Goal: Communication & Community: Ask a question

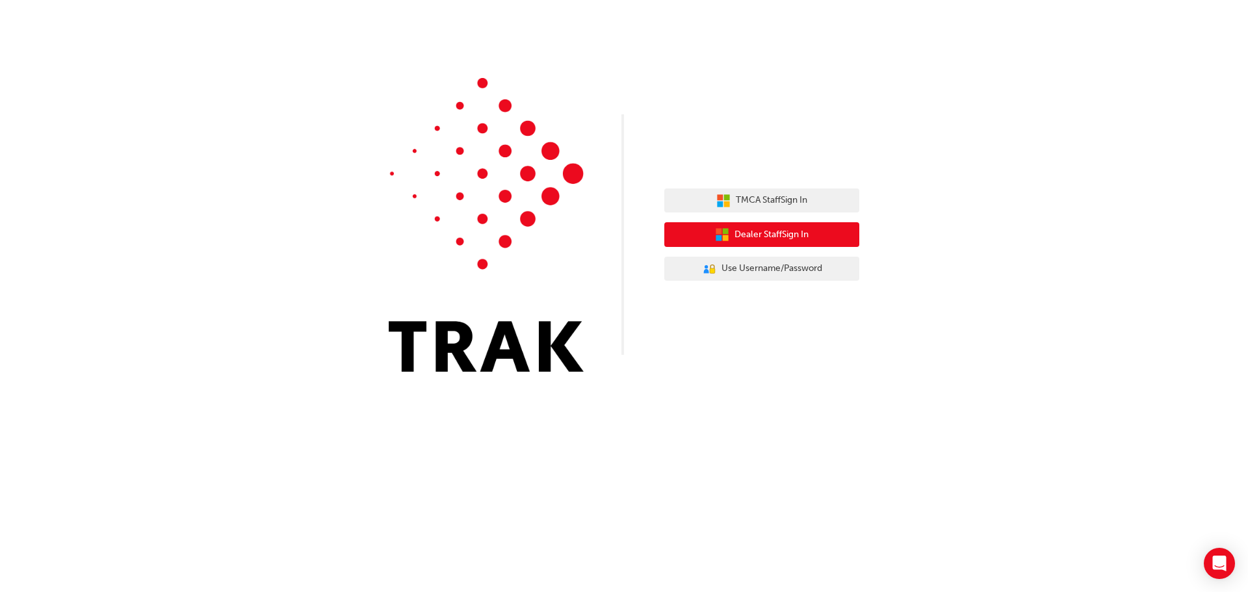
click at [771, 232] on span "Dealer Staff Sign In" at bounding box center [772, 235] width 74 height 15
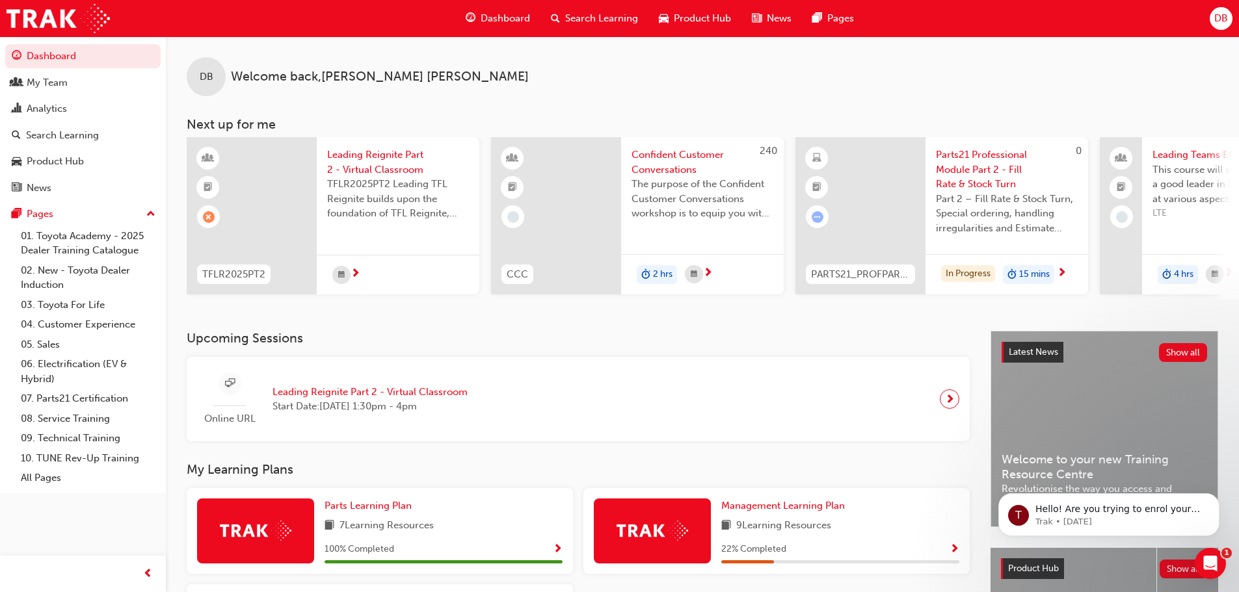
click at [498, 18] on span "Dashboard" at bounding box center [504, 18] width 49 height 15
click at [508, 21] on span "Dashboard" at bounding box center [504, 18] width 49 height 15
click at [250, 168] on div at bounding box center [252, 215] width 130 height 157
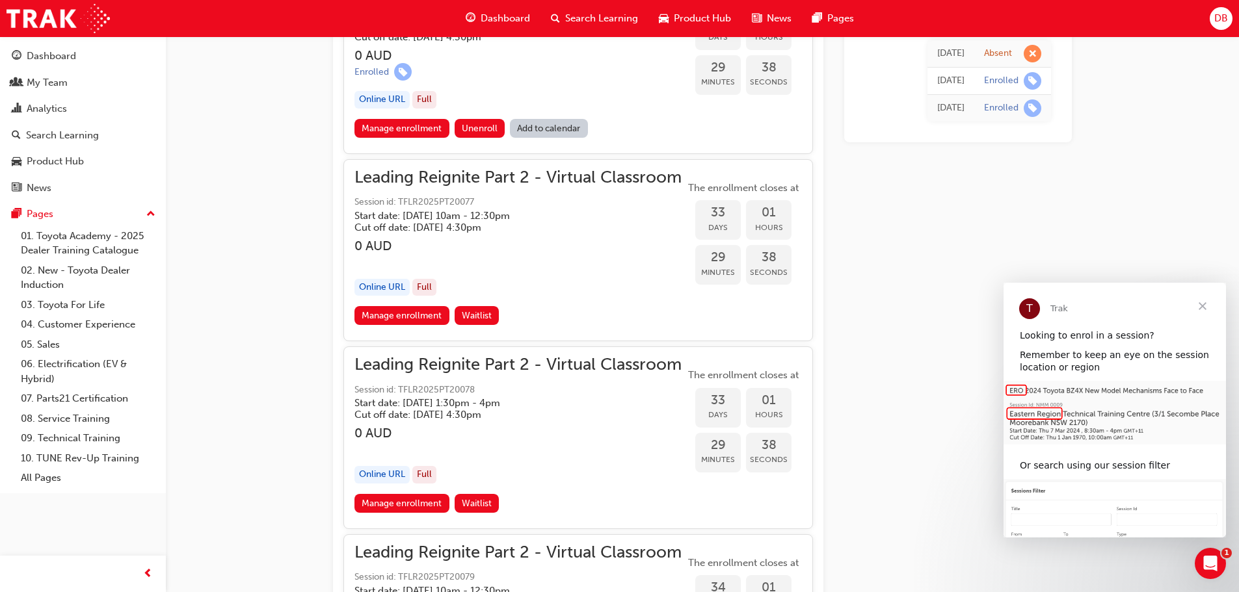
scroll to position [5917, 0]
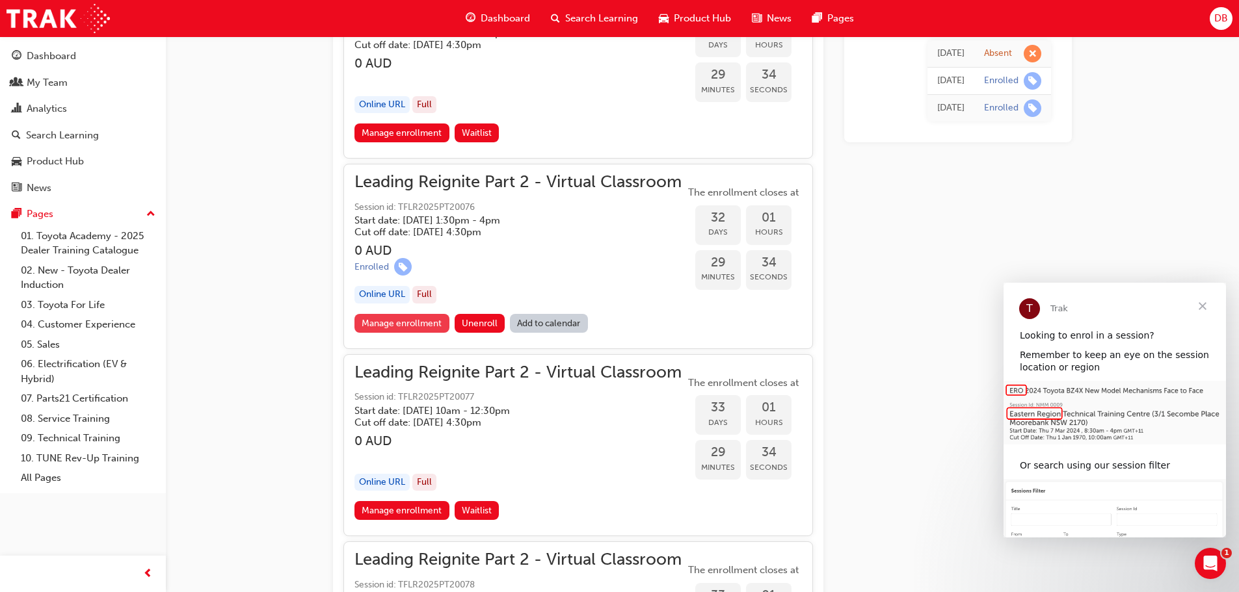
click at [429, 329] on link "Manage enrollment" at bounding box center [401, 323] width 95 height 19
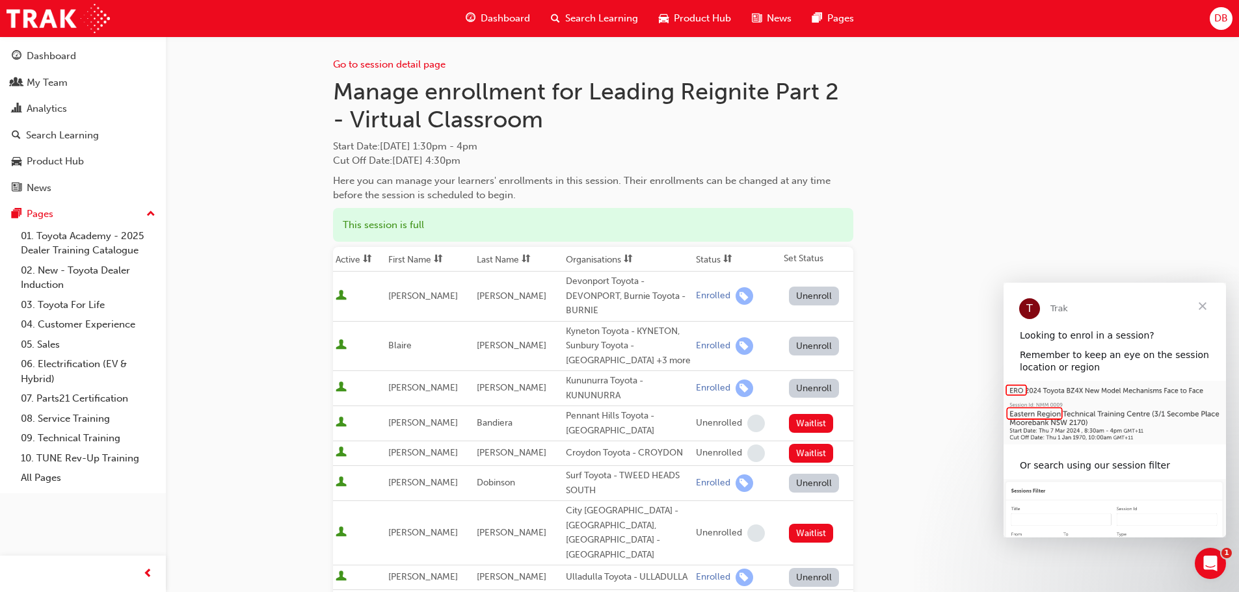
click at [493, 22] on span "Dashboard" at bounding box center [504, 18] width 49 height 15
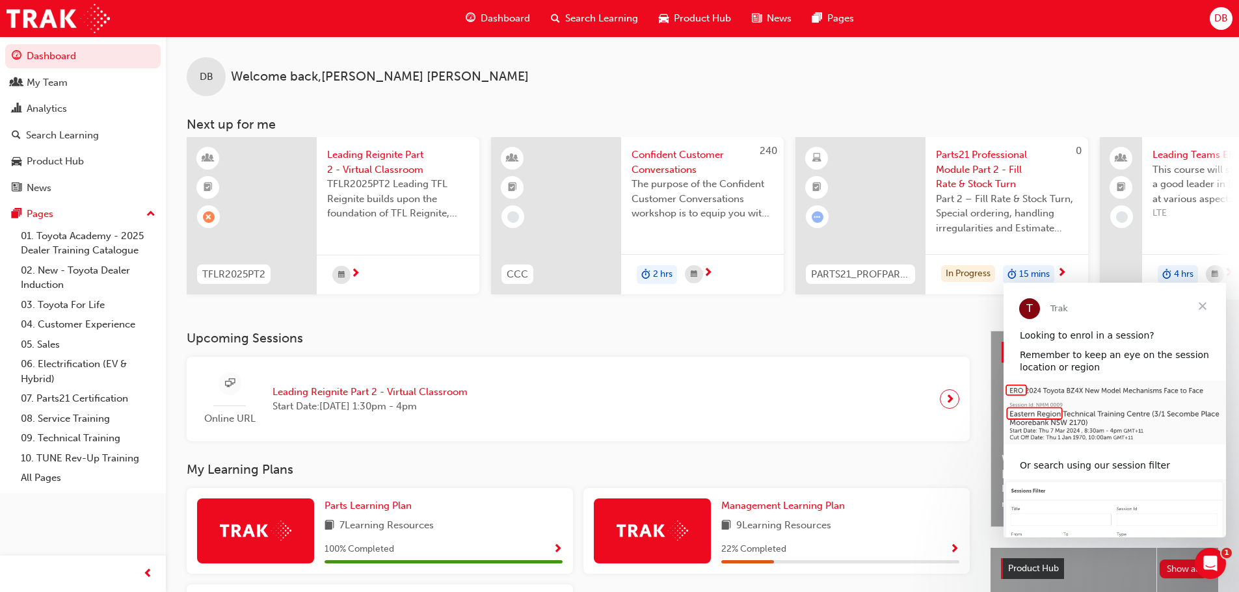
click at [351, 269] on span "next-icon" at bounding box center [355, 275] width 10 height 12
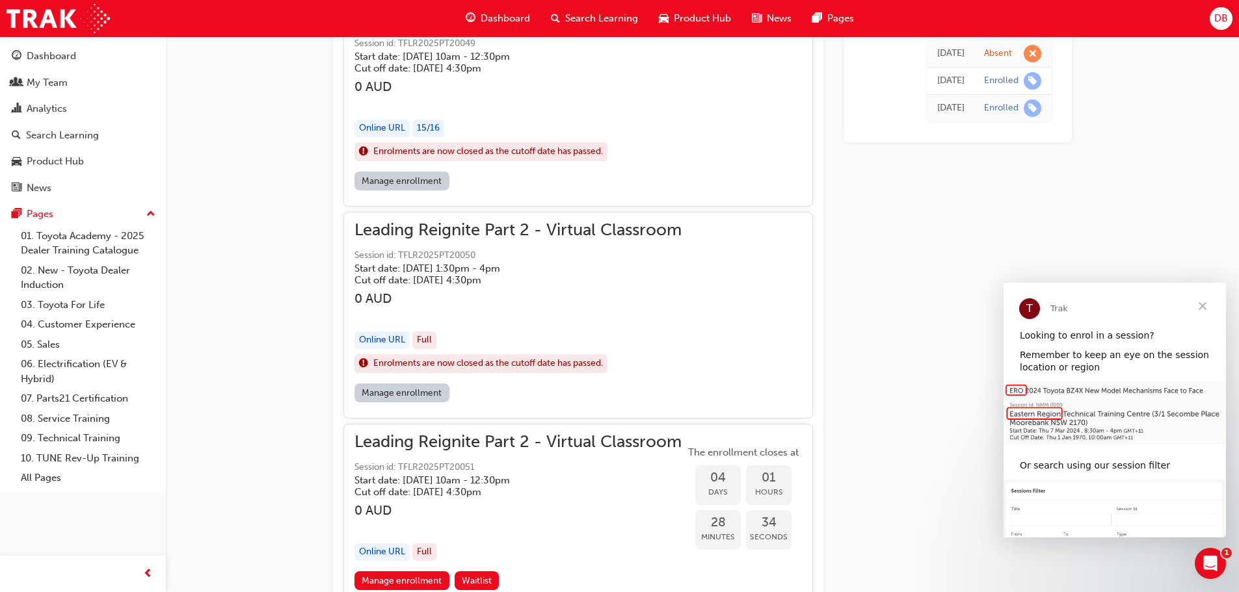
scroll to position [912, 0]
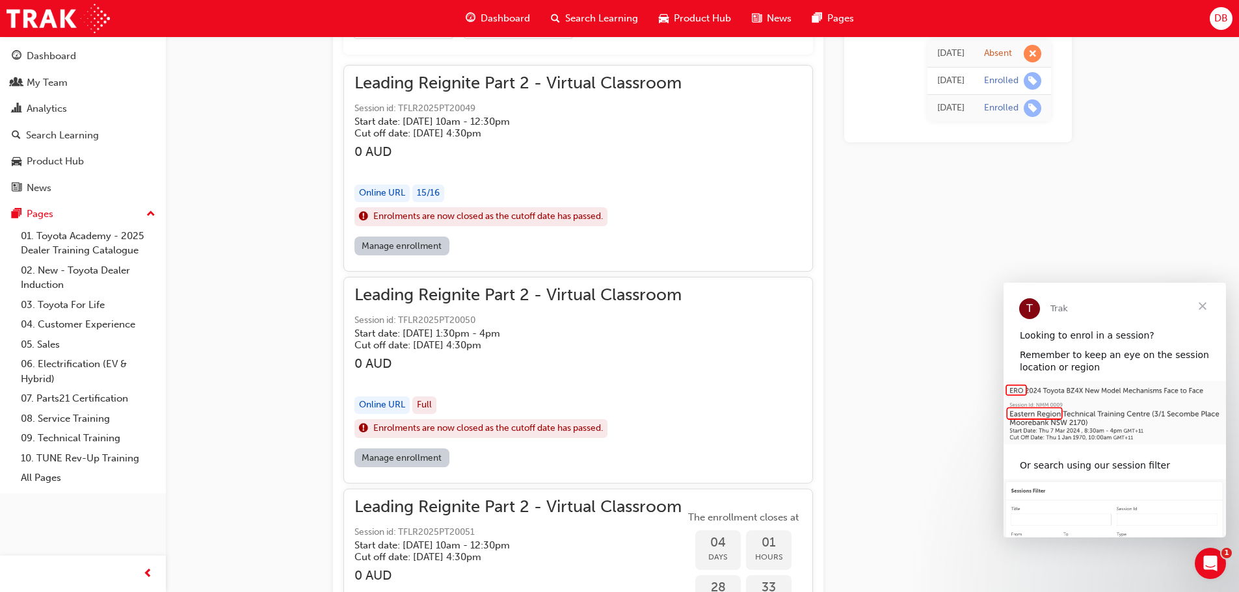
click at [384, 453] on link "Manage enrollment" at bounding box center [401, 458] width 95 height 19
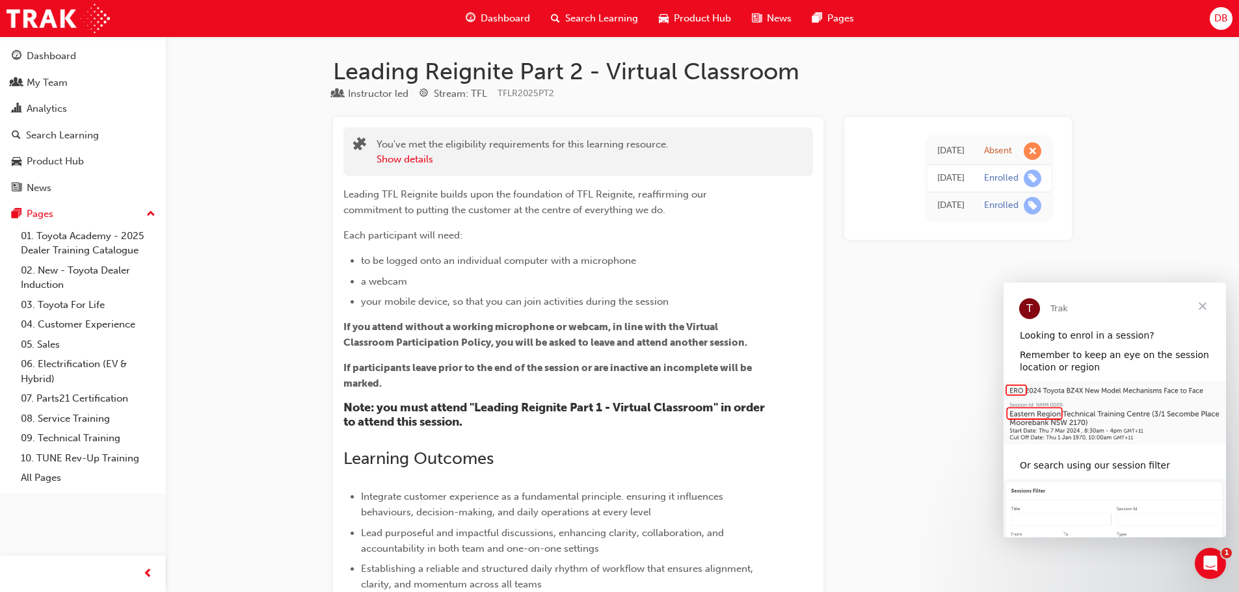
scroll to position [912, 0]
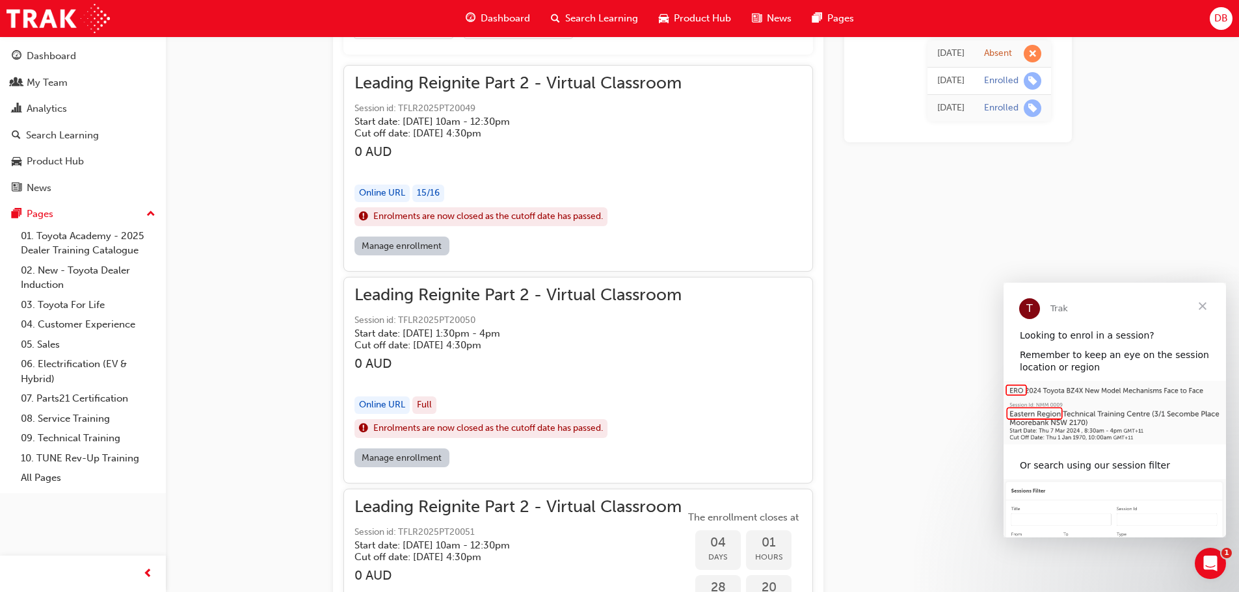
click at [427, 244] on link "Manage enrollment" at bounding box center [401, 246] width 95 height 19
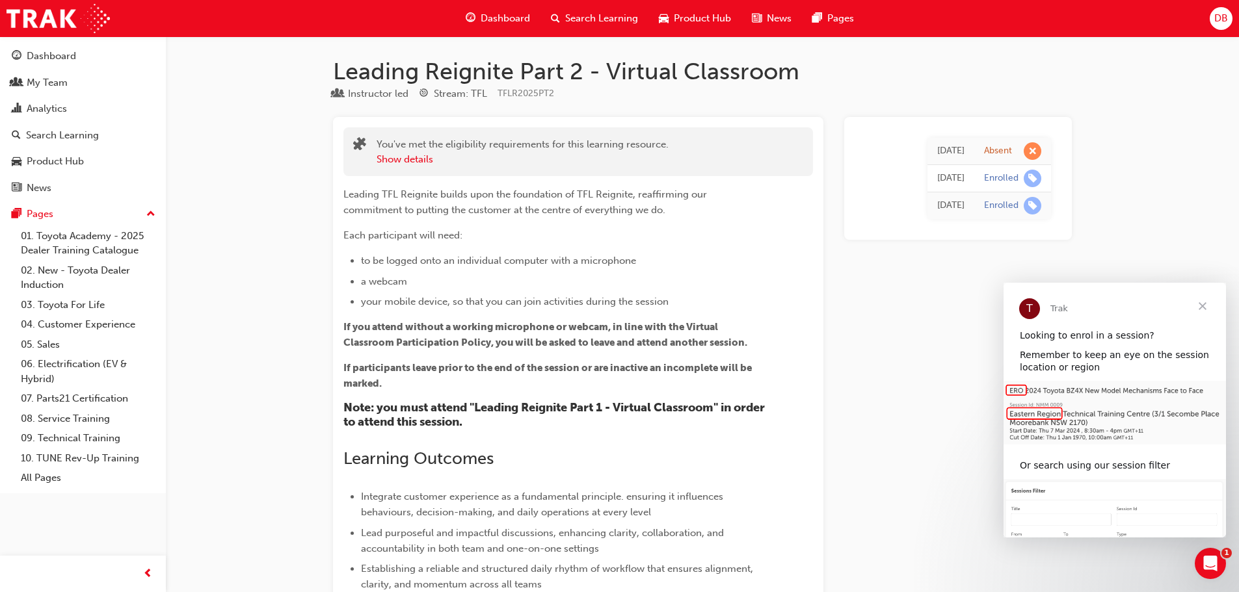
click at [516, 29] on div "Dashboard" at bounding box center [497, 18] width 85 height 27
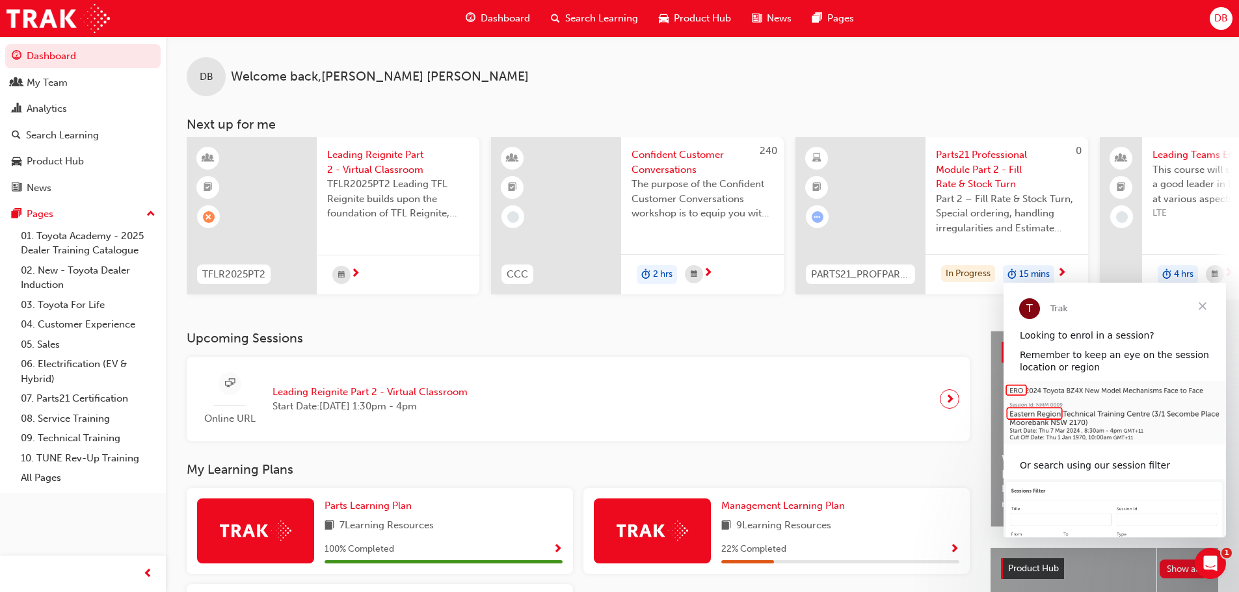
click at [362, 159] on span "Leading Reignite Part 2 - Virtual Classroom" at bounding box center [398, 162] width 142 height 29
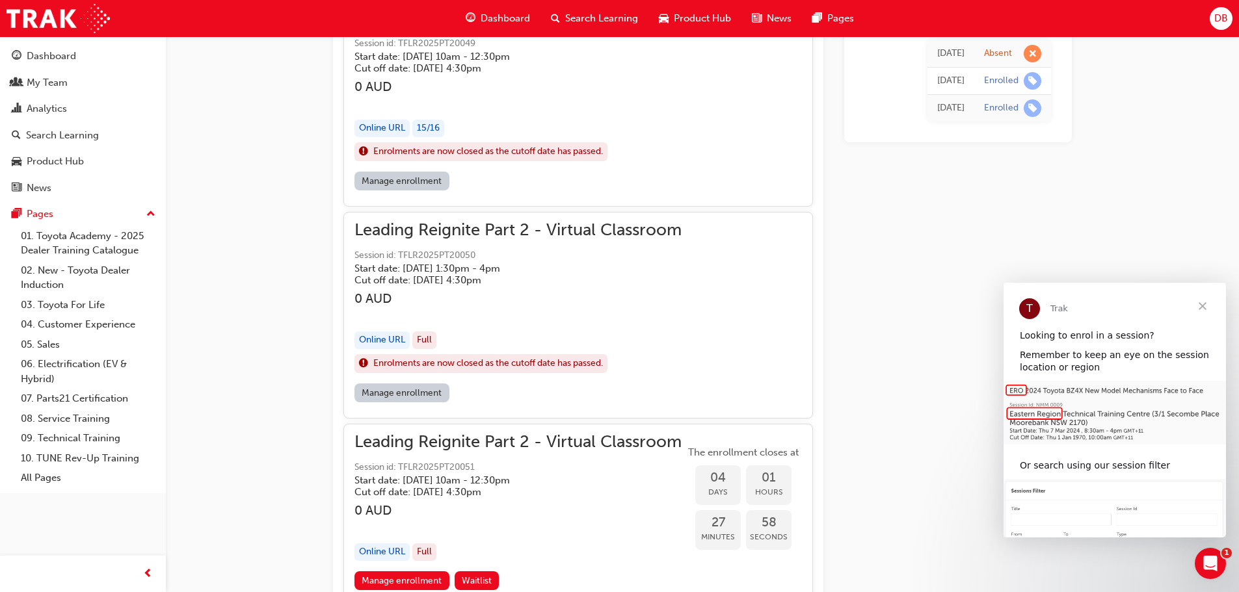
click at [407, 185] on link "Manage enrollment" at bounding box center [401, 181] width 95 height 19
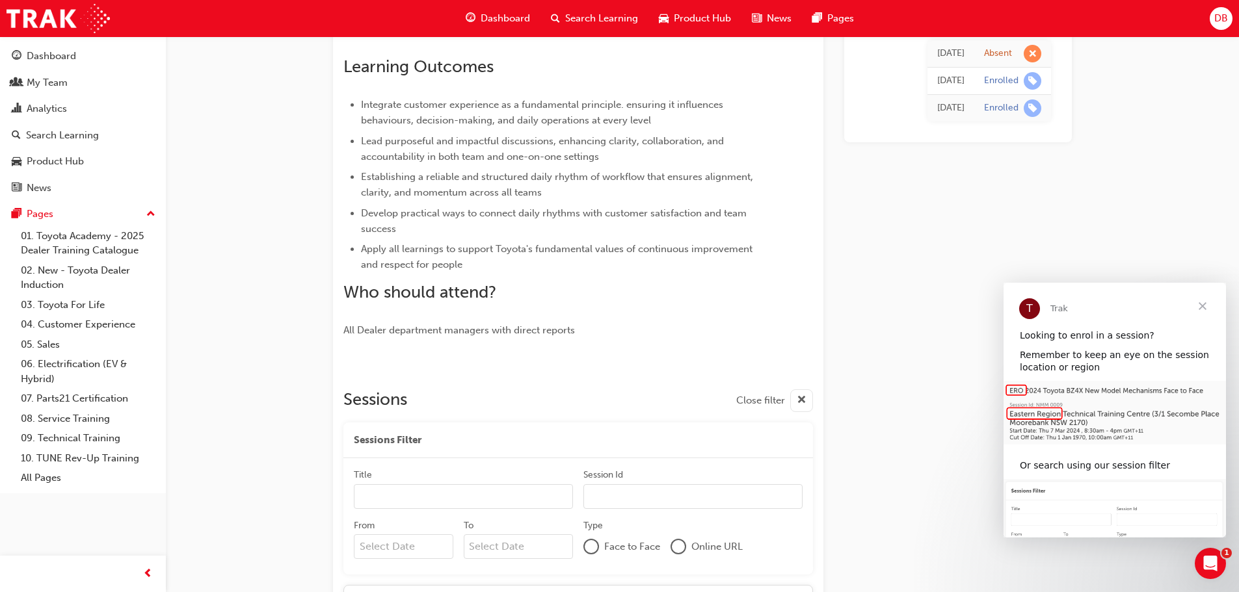
scroll to position [132, 0]
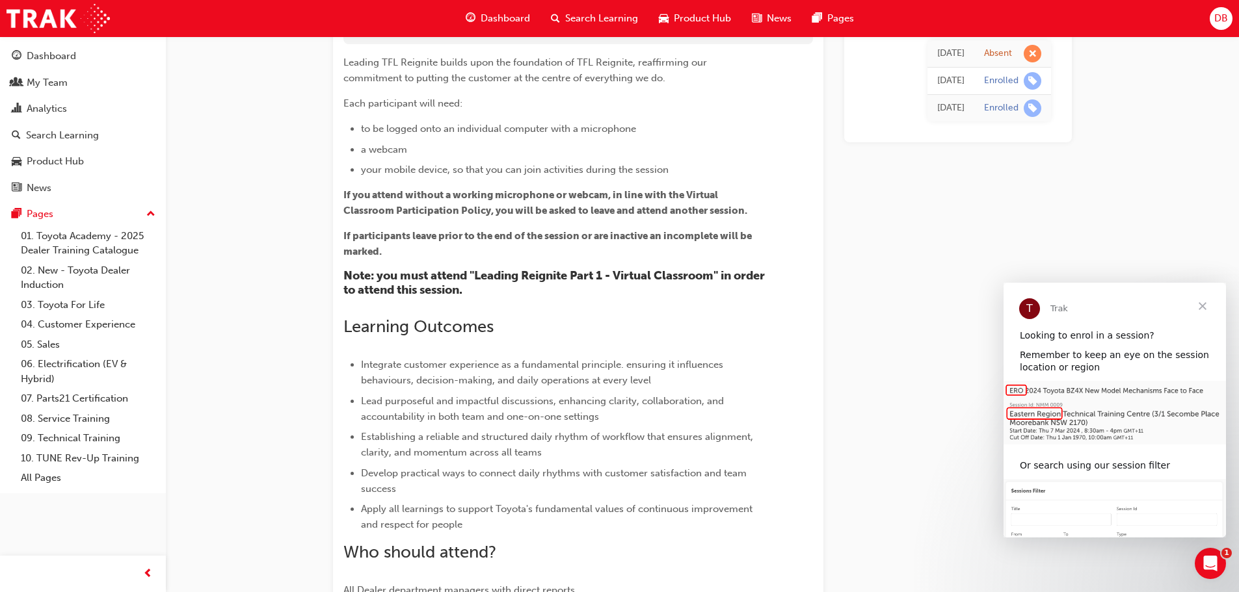
click at [509, 11] on span "Dashboard" at bounding box center [504, 18] width 49 height 15
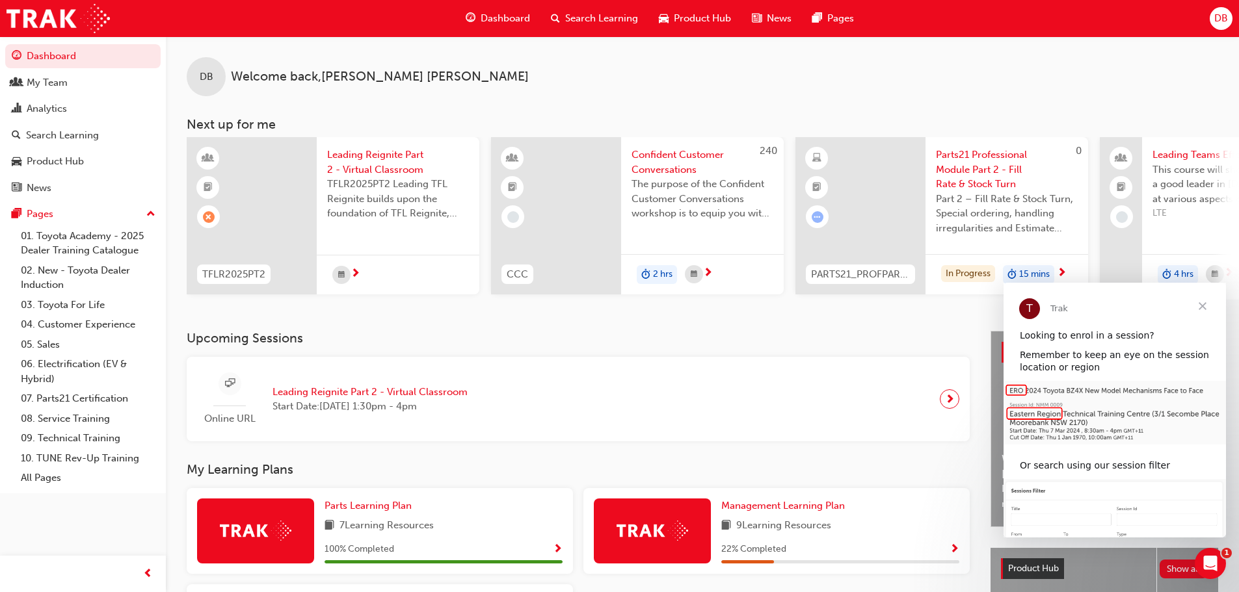
click at [358, 275] on span "next-icon" at bounding box center [355, 275] width 10 height 12
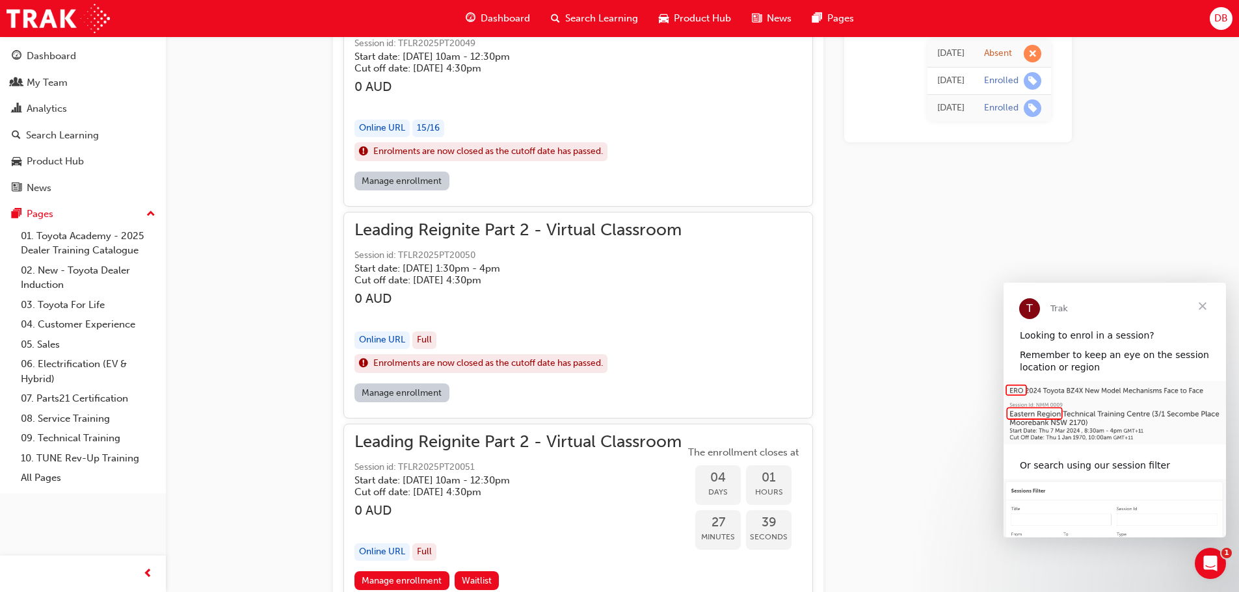
scroll to position [782, 0]
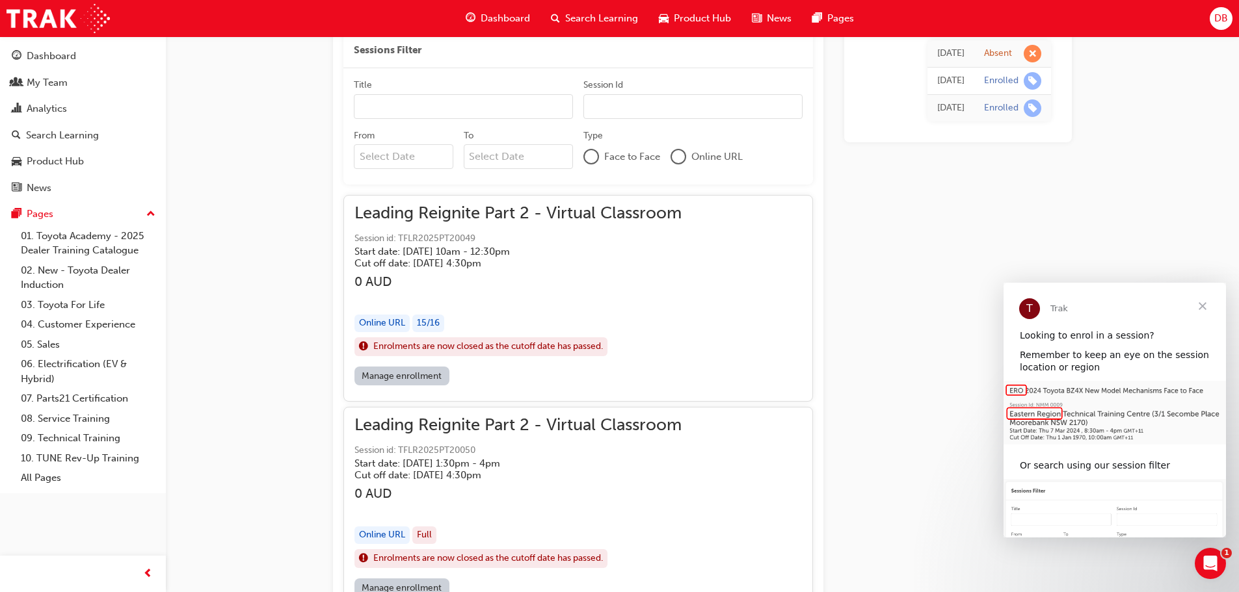
click at [490, 23] on span "Dashboard" at bounding box center [504, 18] width 49 height 15
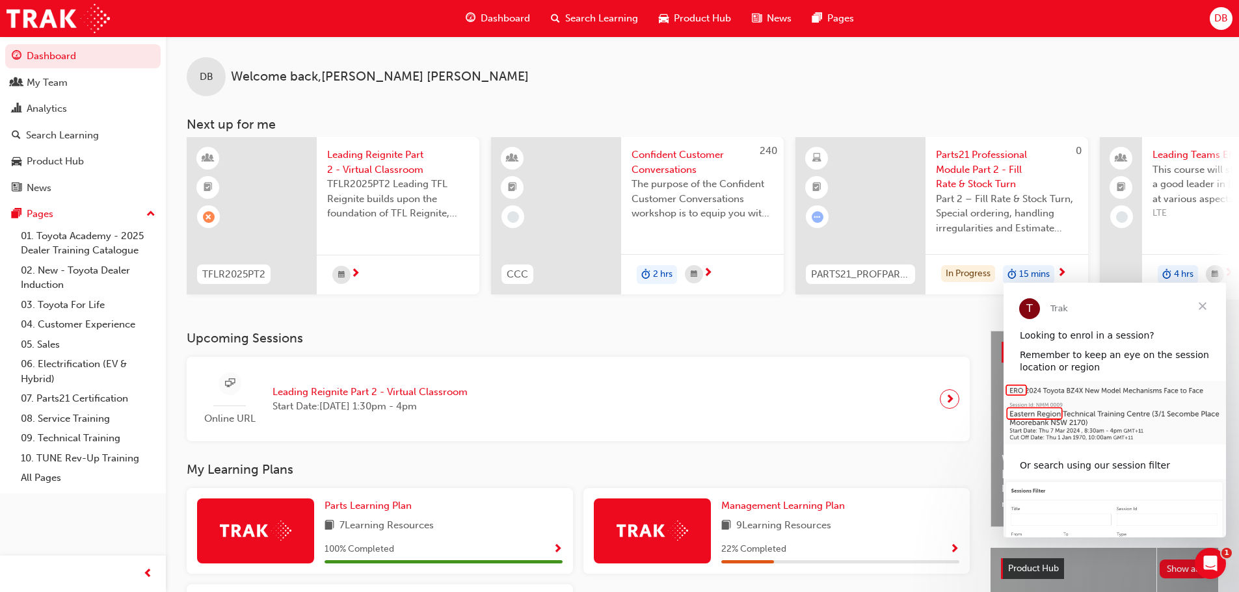
click at [208, 218] on span "learningRecordVerb_ABSENT-icon" at bounding box center [209, 217] width 12 height 12
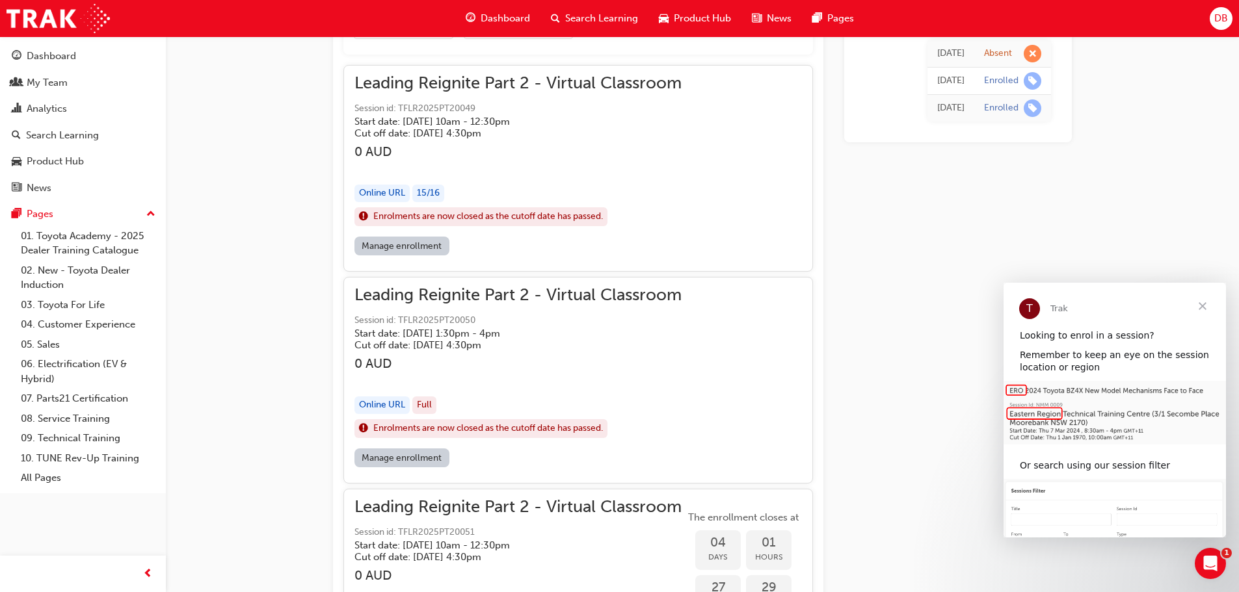
scroll to position [847, 0]
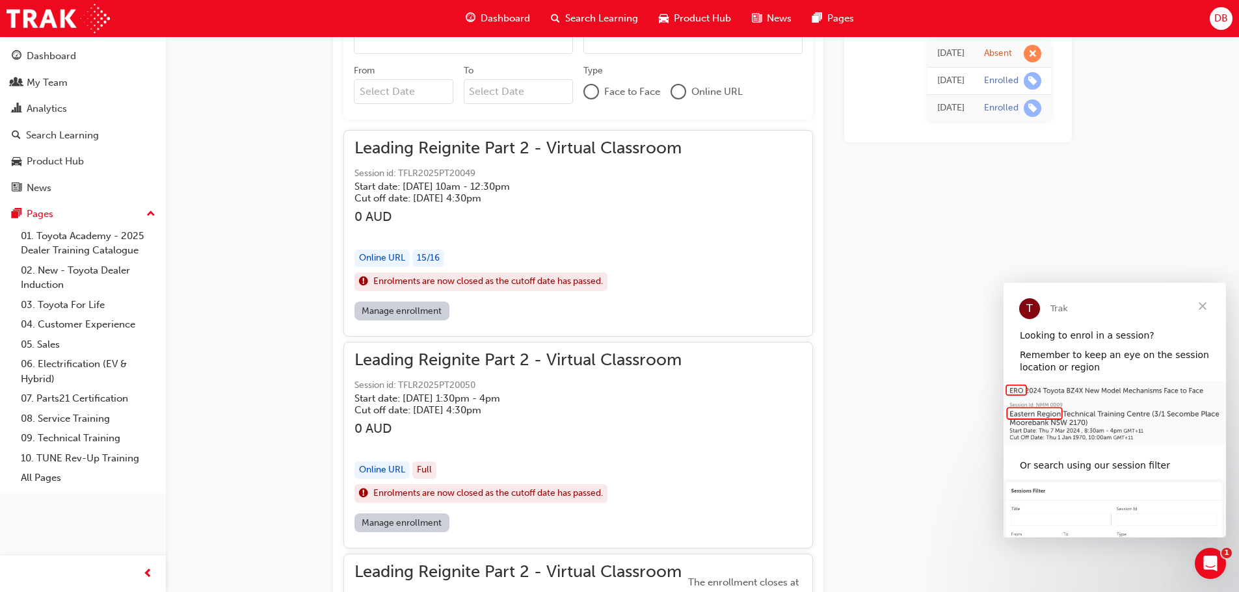
click at [1034, 50] on span "learningRecordVerb_ABSENT-icon" at bounding box center [1032, 54] width 18 height 18
click at [1215, 564] on icon "Open Intercom Messenger" at bounding box center [1208, 561] width 21 height 21
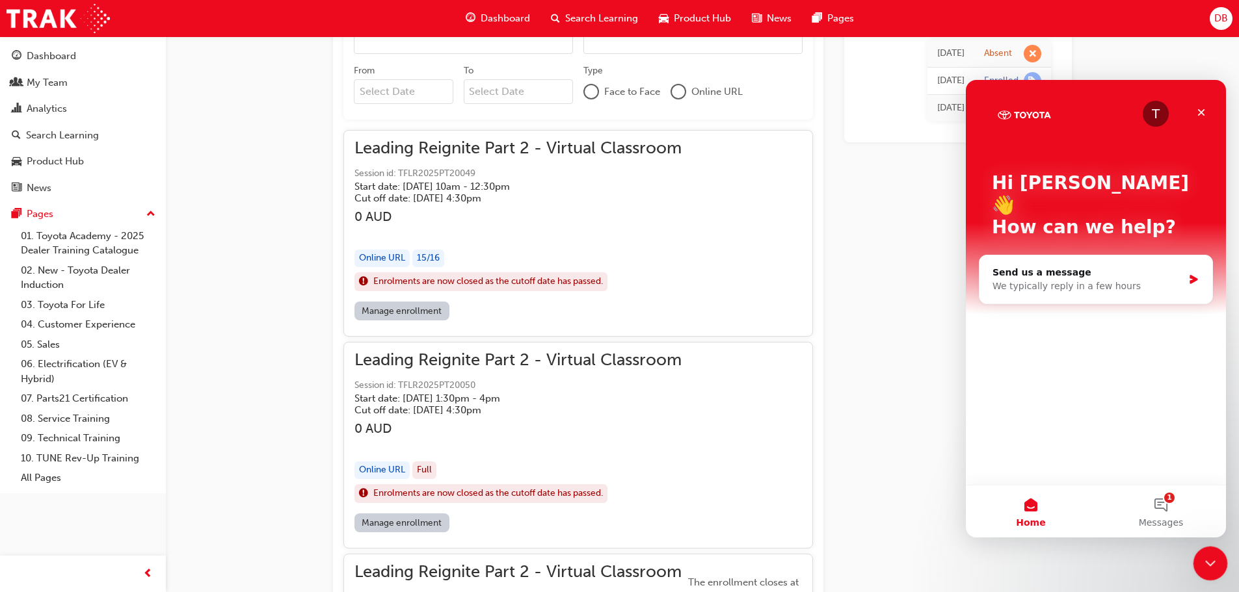
scroll to position [0, 0]
click at [1056, 280] on div "We typically reply in a few hours" at bounding box center [1087, 287] width 190 height 14
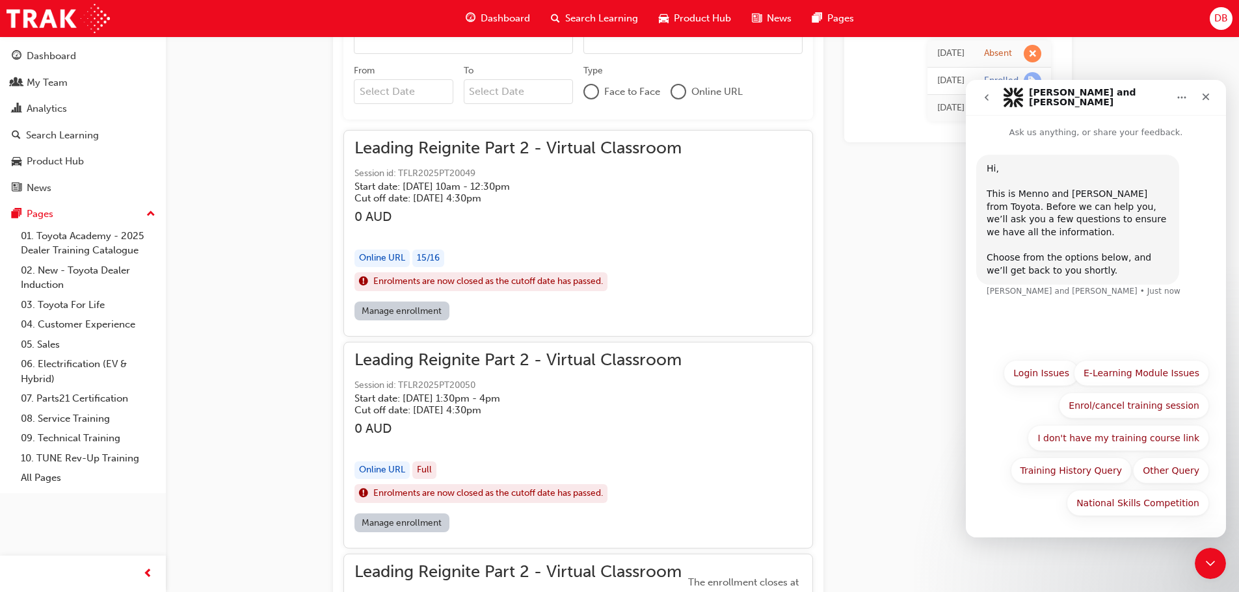
click at [1029, 168] on div "Hi, ​" at bounding box center [1077, 175] width 182 height 25
click at [1172, 465] on button "Other Query" at bounding box center [1171, 471] width 76 height 26
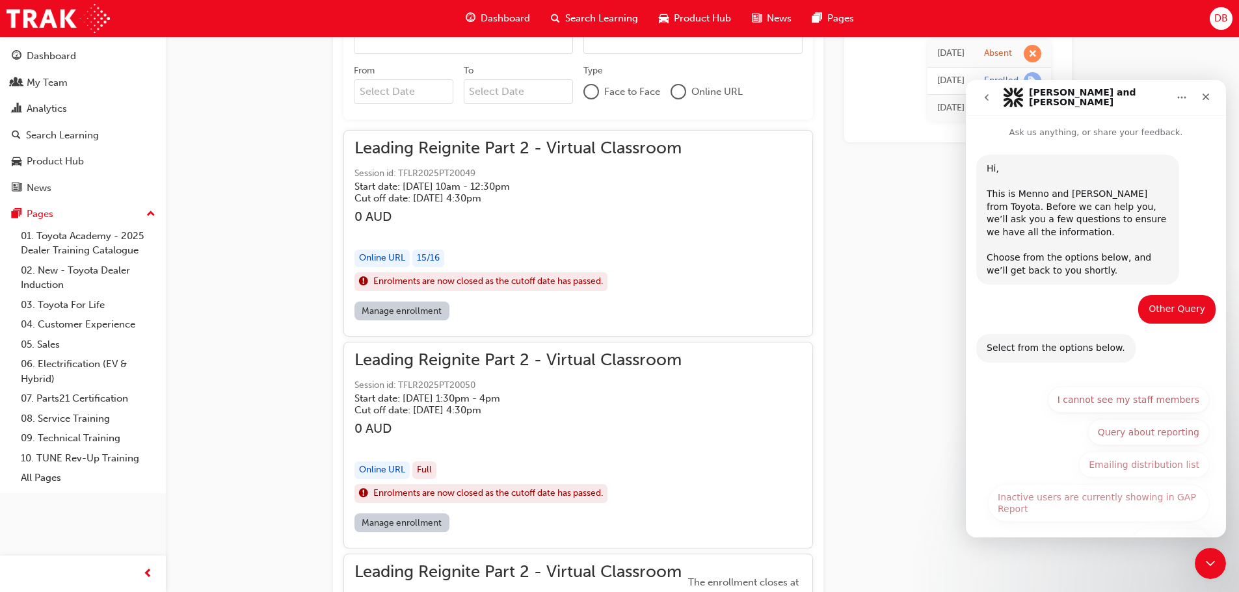
scroll to position [38, 0]
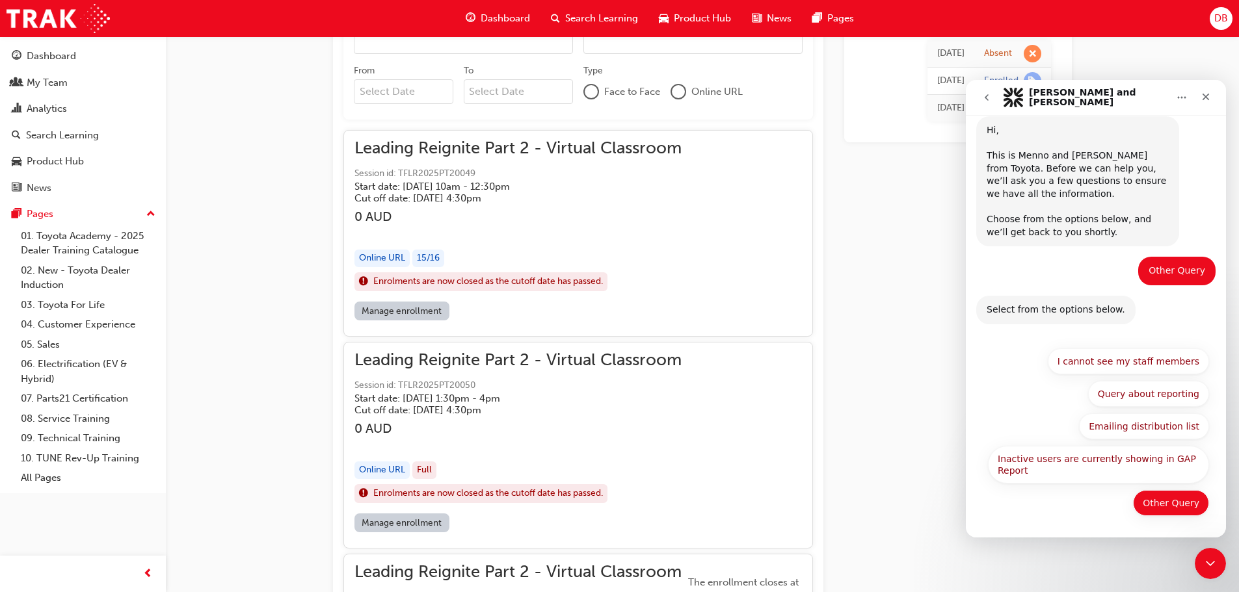
click at [1161, 507] on button "Other Query" at bounding box center [1171, 503] width 76 height 26
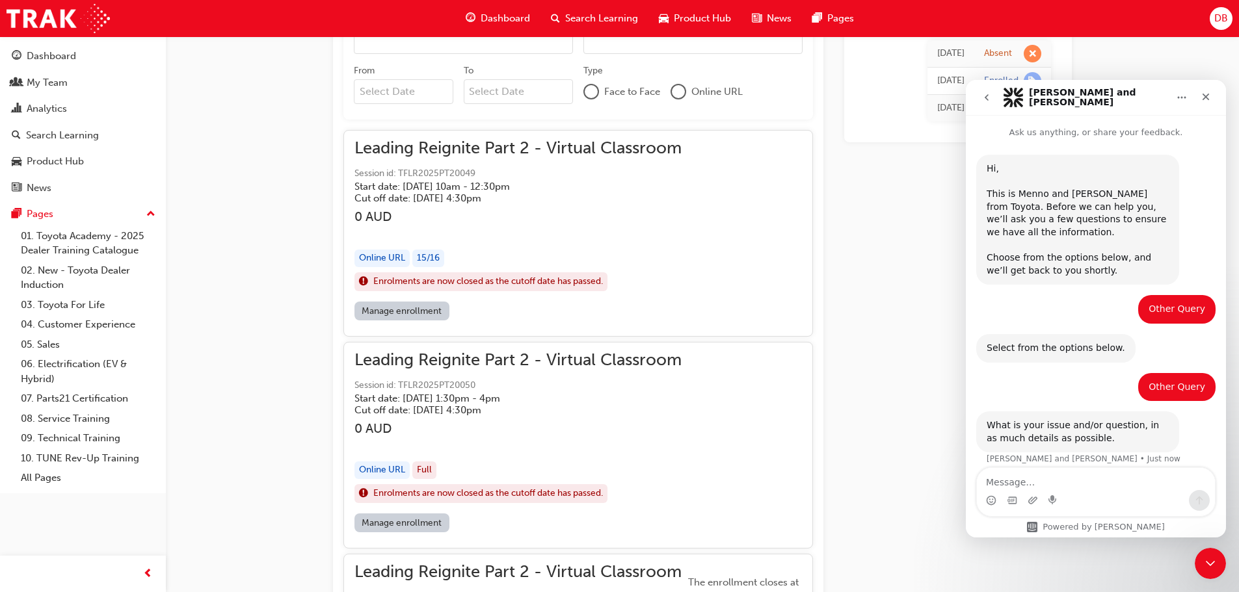
scroll to position [12, 0]
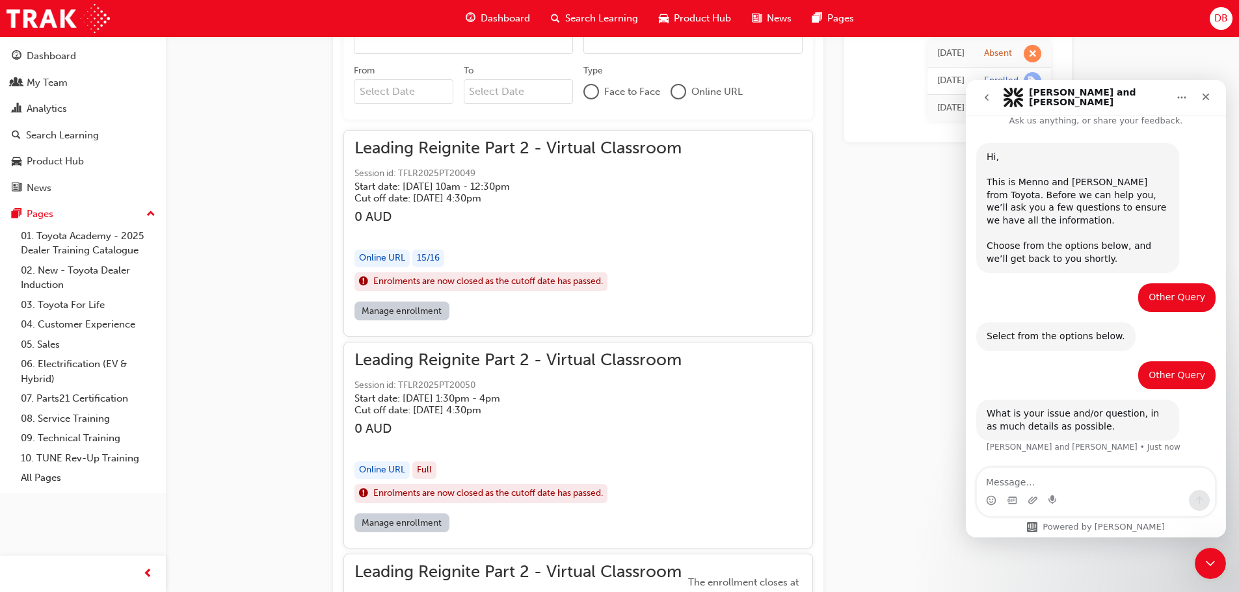
click at [1041, 476] on textarea "Message…" at bounding box center [1096, 479] width 238 height 22
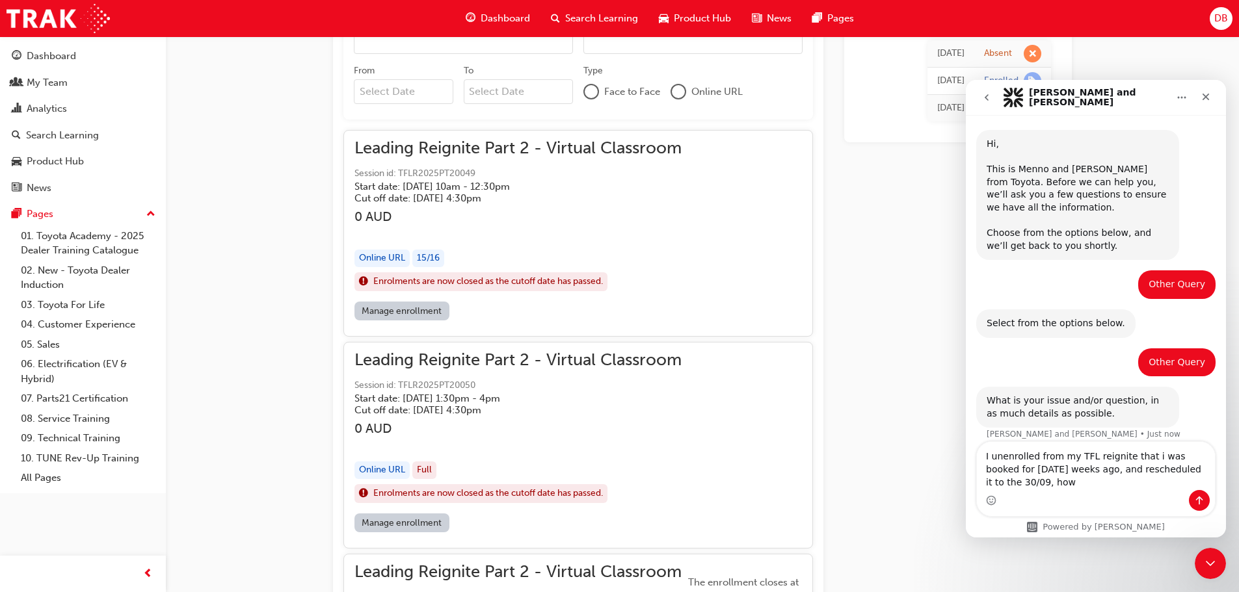
scroll to position [38, 0]
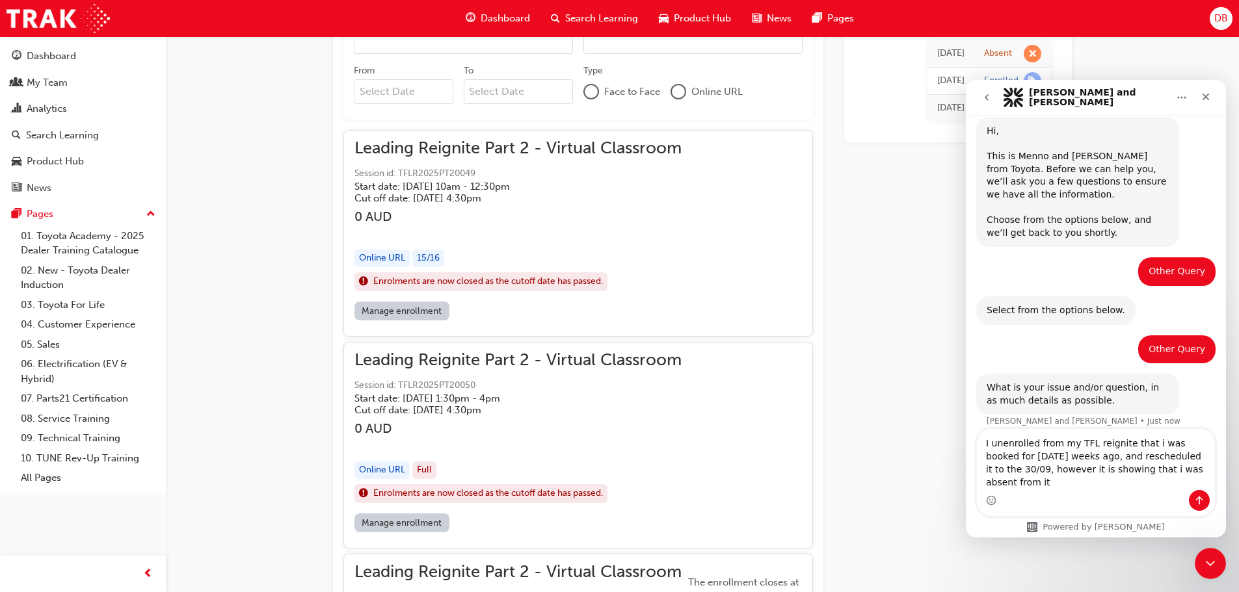
type textarea "I unenrolled from my TFL reignite that i was booked for yesterday weeks ago, an…"
click at [1202, 499] on icon "Send a message…" at bounding box center [1199, 500] width 10 height 10
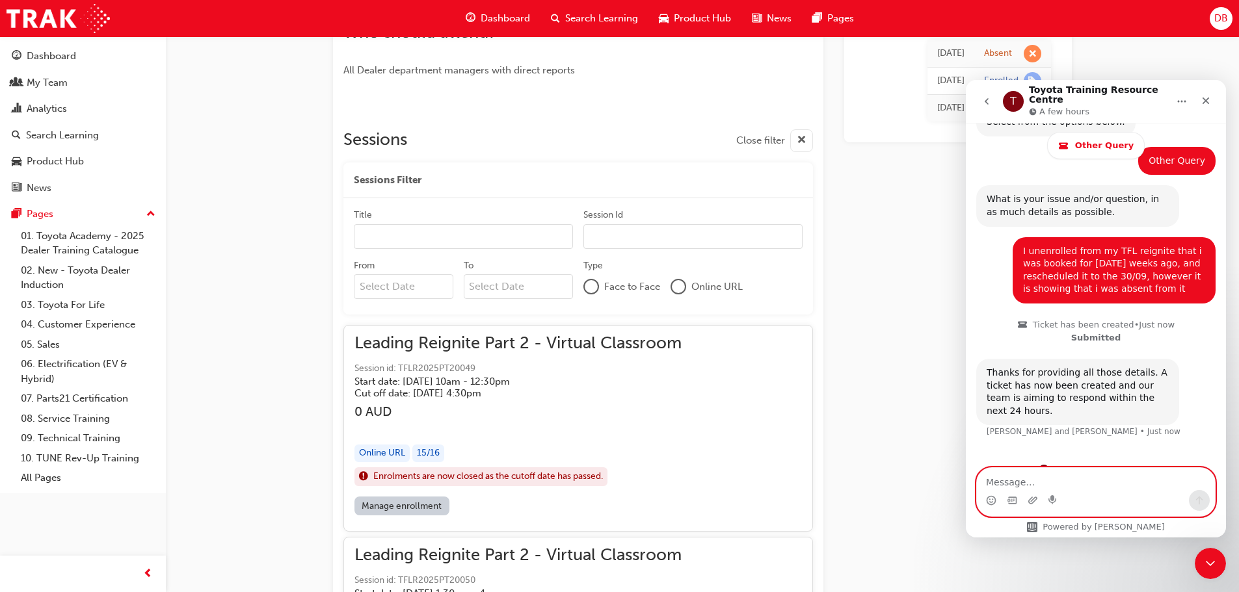
scroll to position [587, 0]
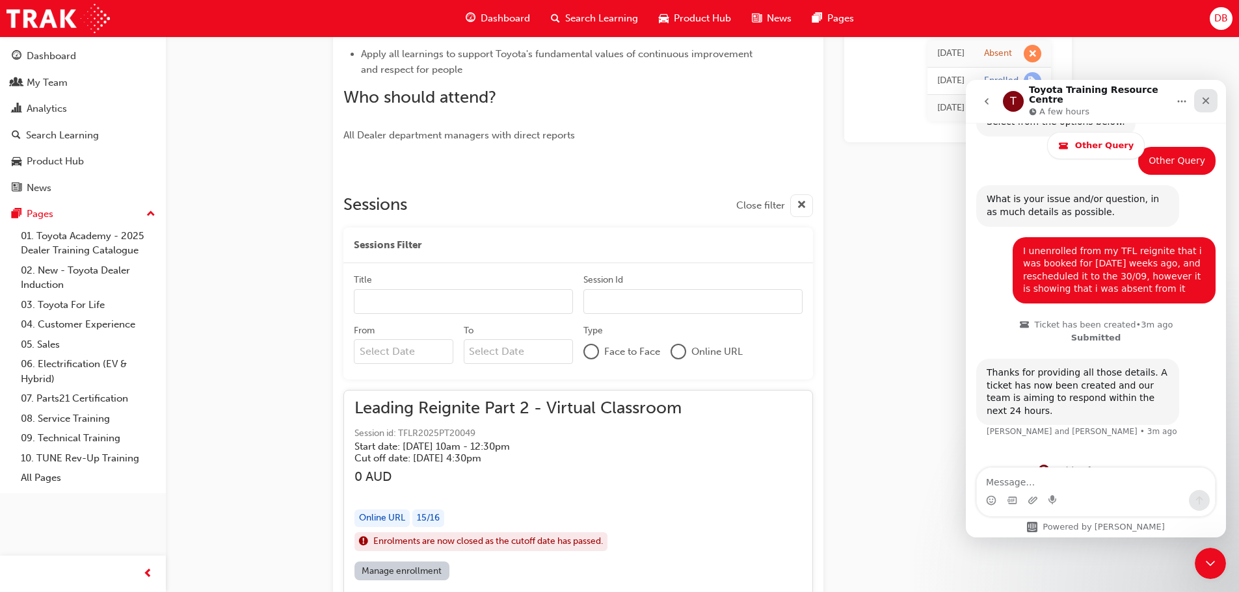
click at [1204, 100] on icon "Close" at bounding box center [1205, 101] width 10 height 10
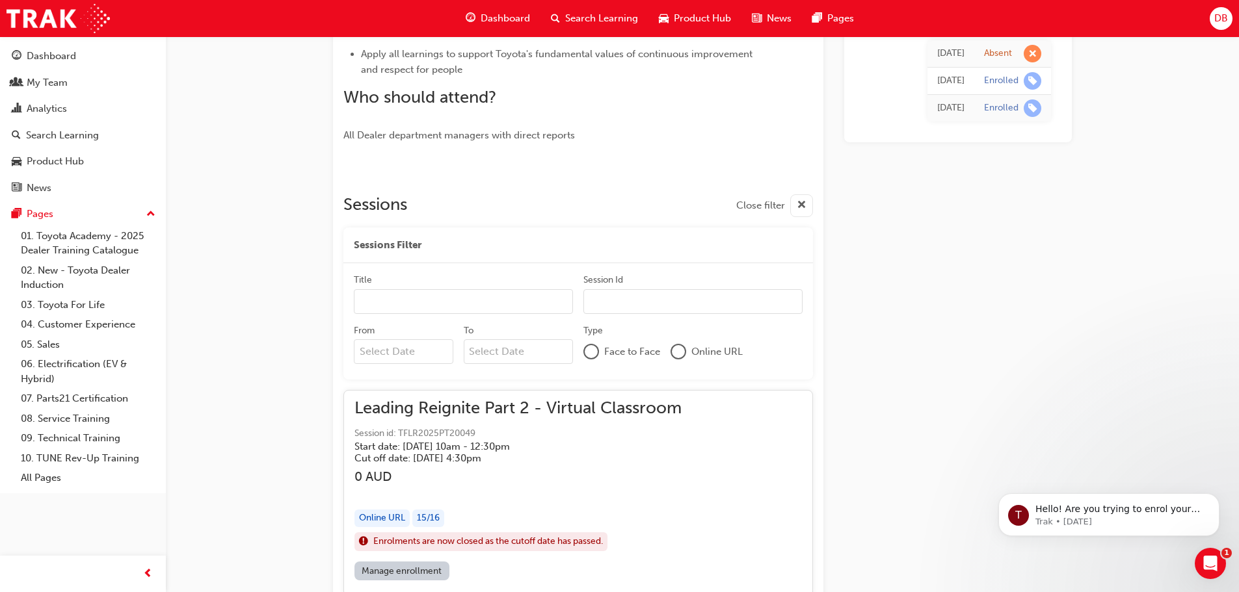
scroll to position [0, 0]
